Goal: Navigation & Orientation: Find specific page/section

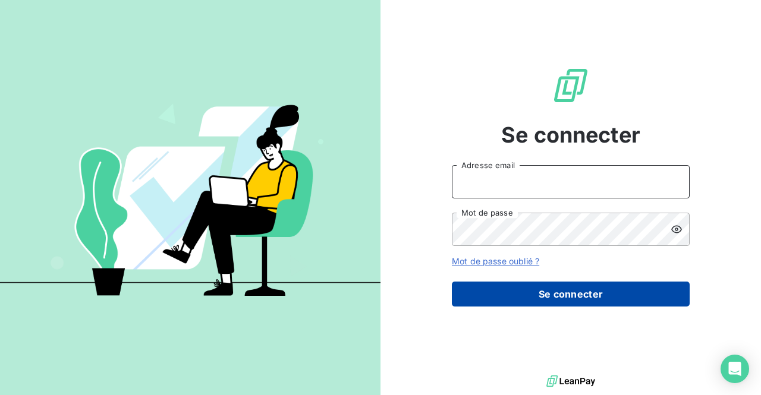
type input "[EMAIL_ADDRESS][DOMAIN_NAME]"
click at [573, 292] on button "Se connecter" at bounding box center [571, 294] width 238 height 25
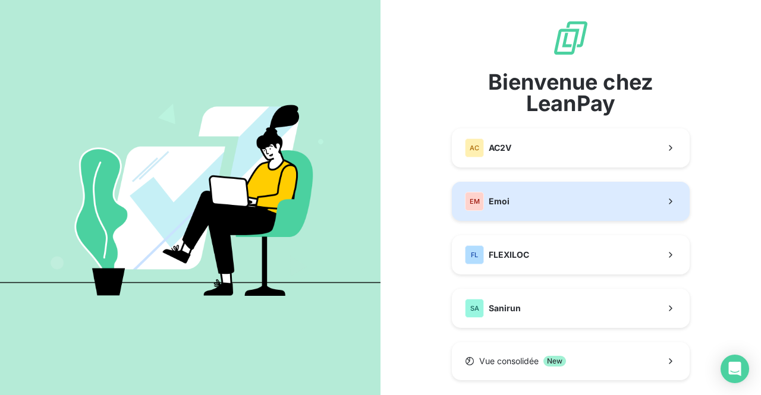
click at [556, 209] on button "EM Emoi" at bounding box center [571, 201] width 238 height 39
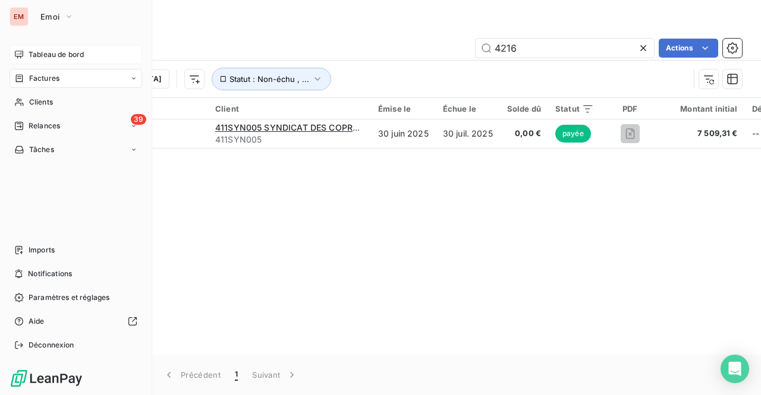
click at [47, 57] on span "Tableau de bord" at bounding box center [56, 54] width 55 height 11
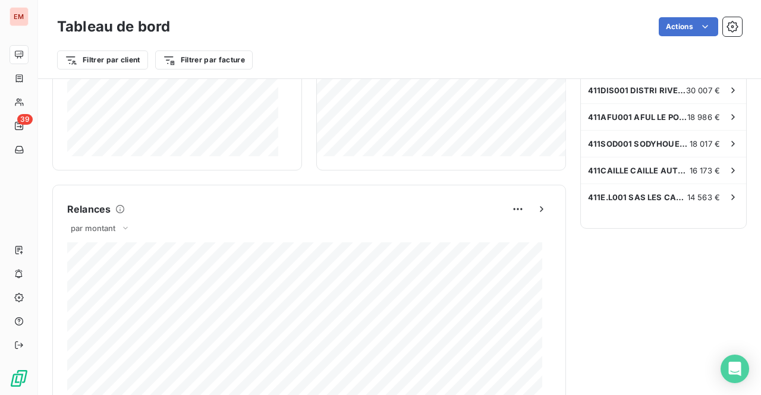
scroll to position [288, 0]
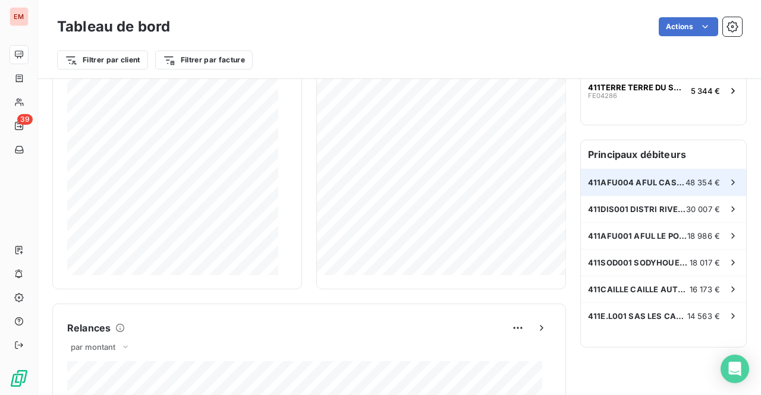
click at [640, 184] on span "411AFU004 AFUL CASABONA" at bounding box center [636, 183] width 97 height 10
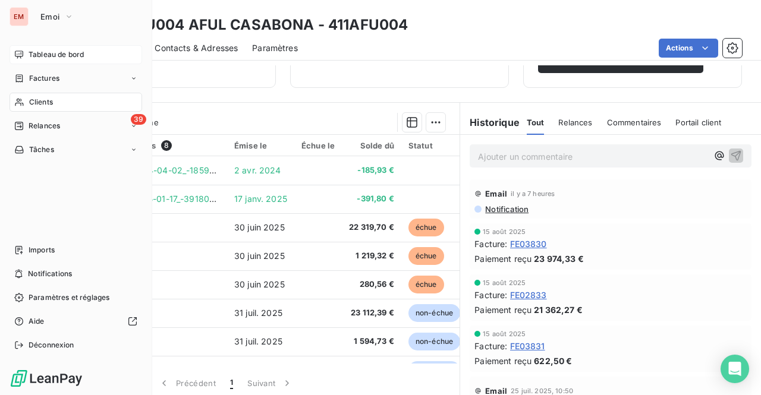
click at [56, 58] on span "Tableau de bord" at bounding box center [56, 54] width 55 height 11
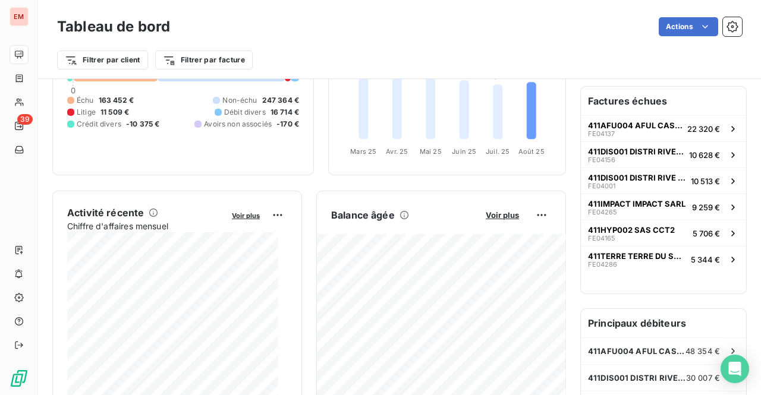
scroll to position [178, 0]
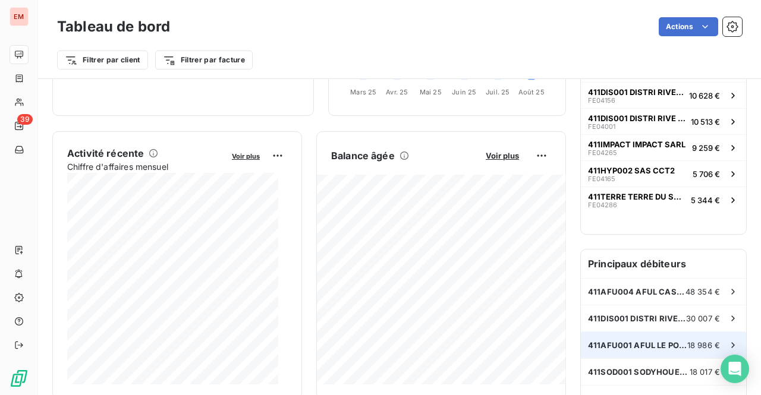
click at [655, 350] on div "411AFU001 AFUL LE PORT SACRE COEUR 18 986 €" at bounding box center [663, 345] width 165 height 26
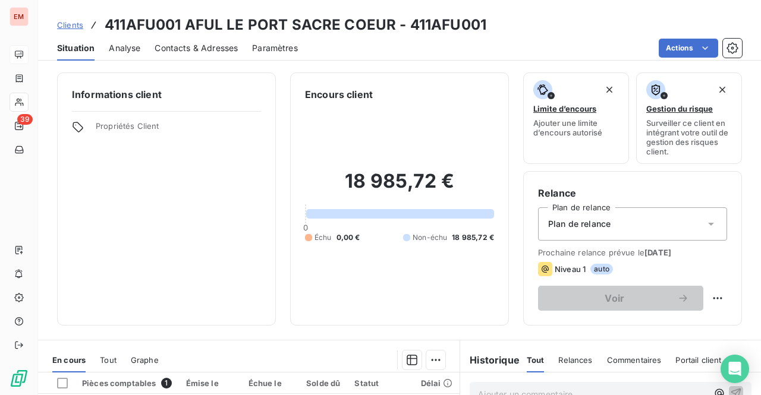
click at [74, 23] on span "Clients" at bounding box center [70, 25] width 26 height 10
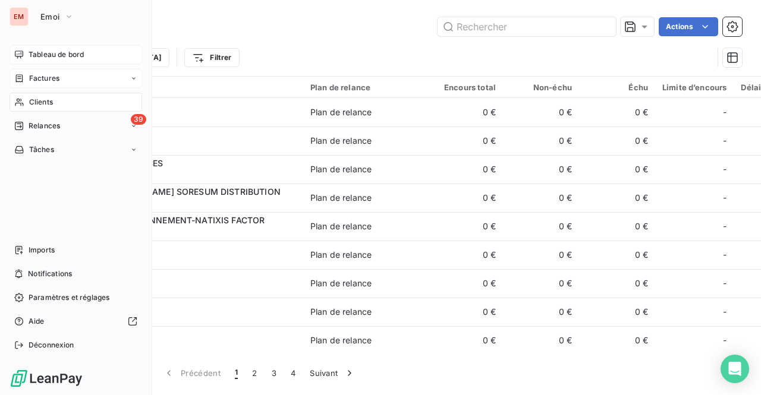
click at [75, 77] on div "Factures" at bounding box center [76, 78] width 133 height 19
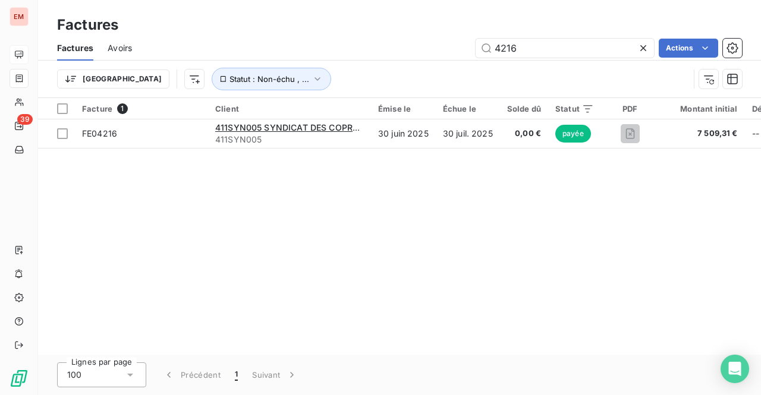
drag, startPoint x: 533, startPoint y: 51, endPoint x: 347, endPoint y: 55, distance: 185.5
click at [354, 55] on div "4216 Actions" at bounding box center [444, 48] width 596 height 19
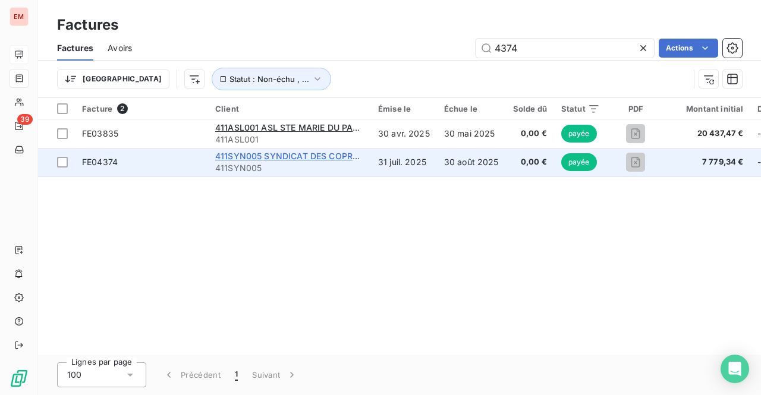
type input "4374"
click at [270, 156] on span "411SYN005 SYNDICAT DES COPROPRIETAIRES DU C/C SAVANNA" at bounding box center [349, 156] width 268 height 10
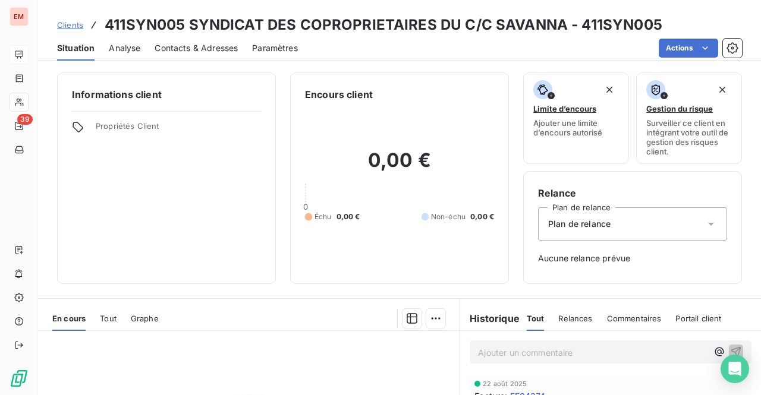
click at [77, 27] on span "Clients" at bounding box center [70, 25] width 26 height 10
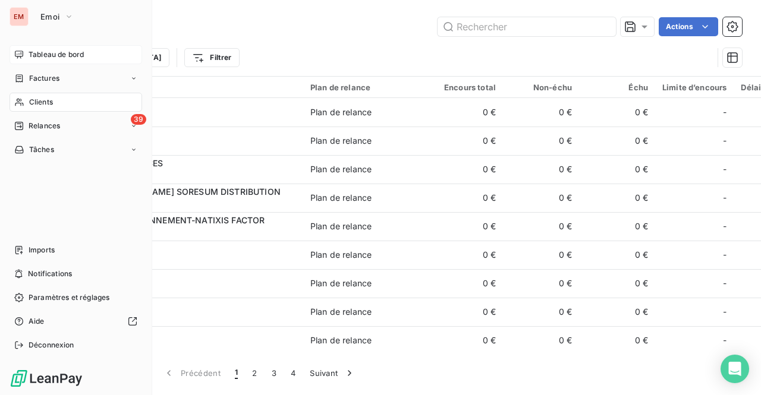
drag, startPoint x: 32, startPoint y: 54, endPoint x: 127, endPoint y: 84, distance: 100.0
click at [33, 54] on span "Tableau de bord" at bounding box center [56, 54] width 55 height 11
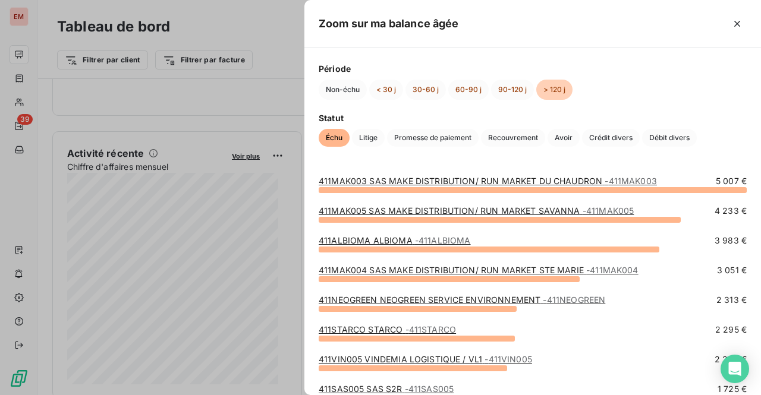
click at [253, 133] on div at bounding box center [380, 197] width 761 height 395
click at [675, 133] on span "Débit divers" at bounding box center [669, 138] width 55 height 18
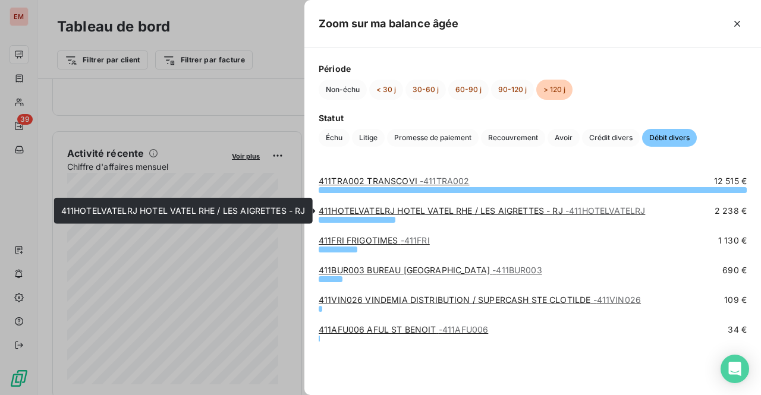
click at [372, 210] on link "411HOTELVATELRJ HOTEL VATEL RHE / LES AIGRETTES - RJ - 411HOTELVATELRJ" at bounding box center [482, 211] width 326 height 10
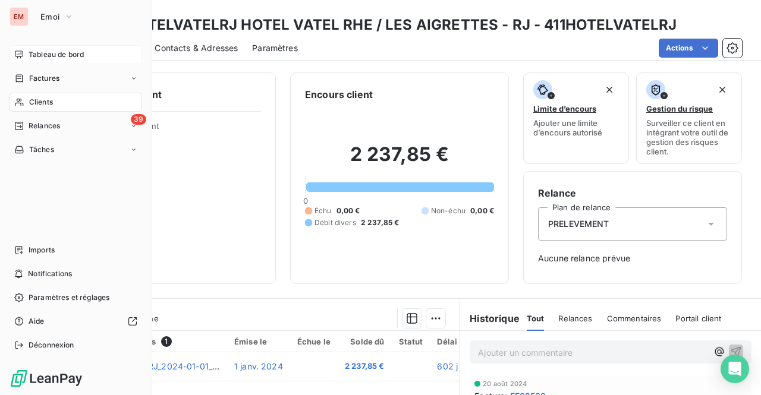
click at [57, 60] on div "Tableau de bord" at bounding box center [76, 54] width 133 height 19
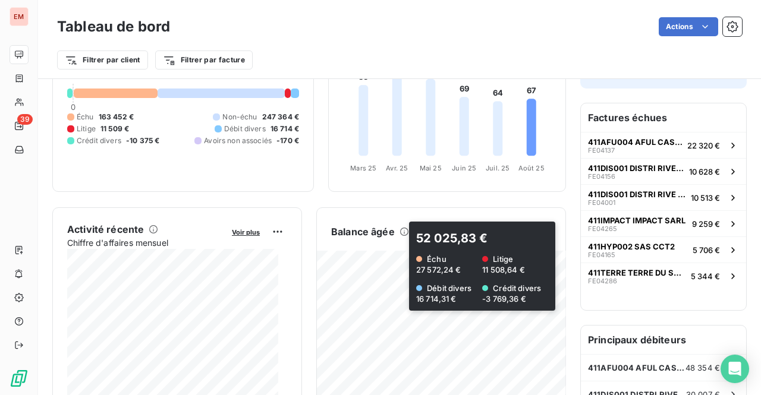
scroll to position [120, 0]
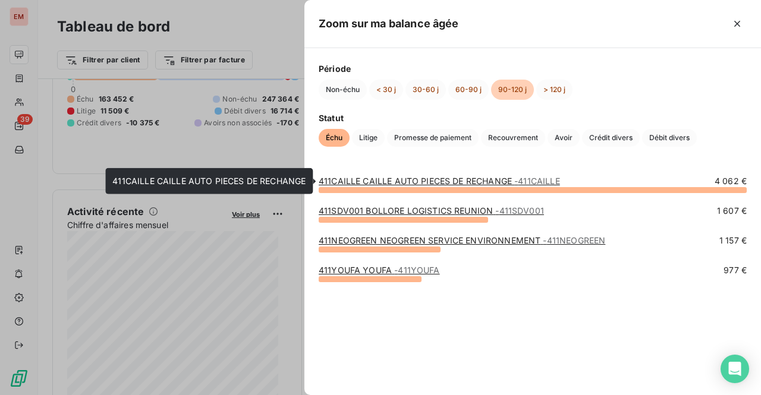
click at [392, 180] on link "411CAILLE CAILLE AUTO PIECES DE RECHANGE - 411CAILLE" at bounding box center [439, 181] width 241 height 10
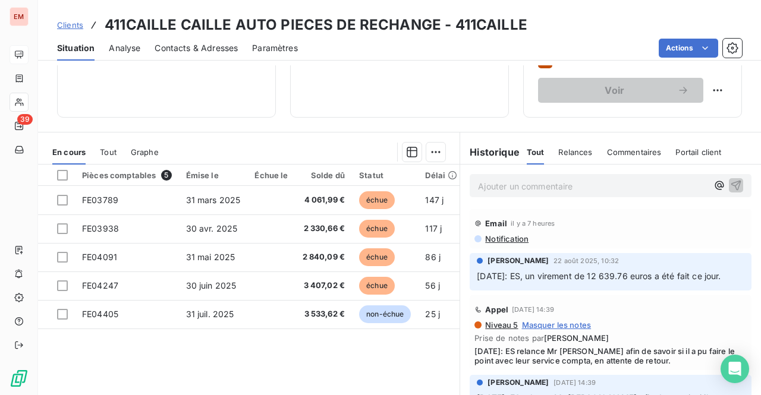
scroll to position [238, 0]
